Goal: Task Accomplishment & Management: Manage account settings

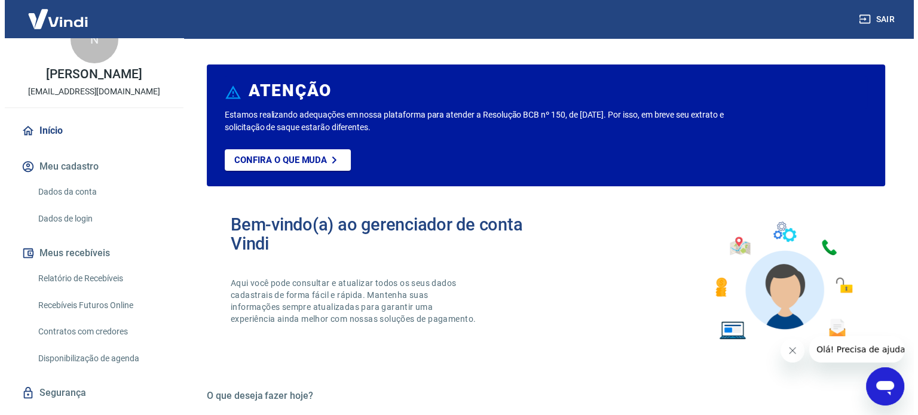
scroll to position [120, 0]
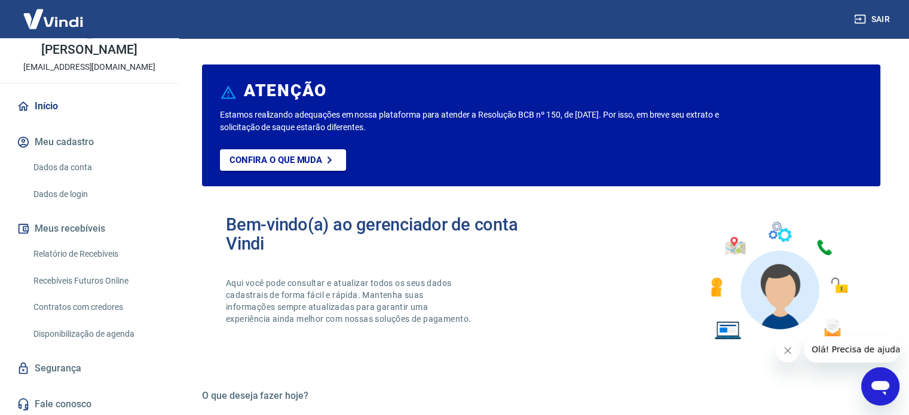
drag, startPoint x: 90, startPoint y: 253, endPoint x: 88, endPoint y: 241, distance: 12.1
click at [90, 253] on link "Relatório de Recebíveis" at bounding box center [97, 254] width 136 height 25
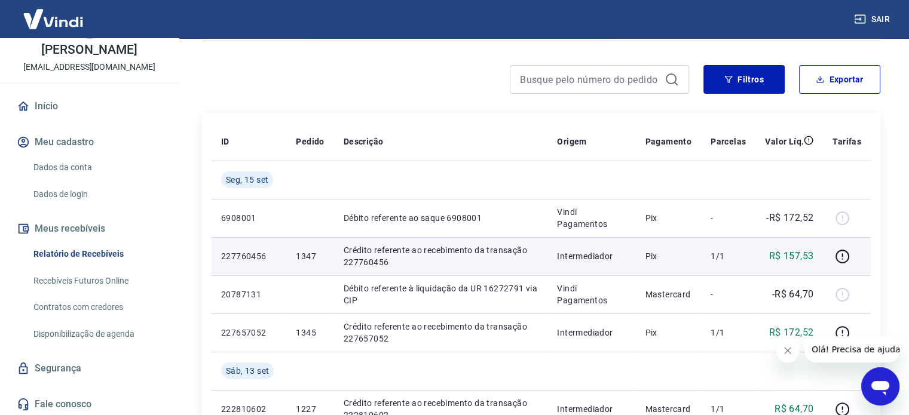
scroll to position [120, 0]
